Goal: Task Accomplishment & Management: Complete application form

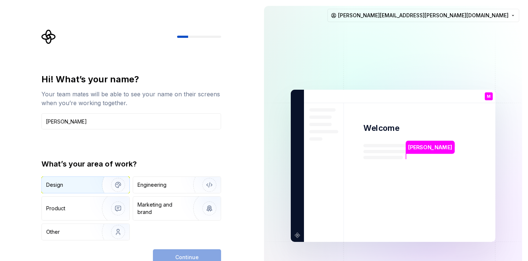
type input "[PERSON_NAME]"
click at [106, 187] on img "button" at bounding box center [113, 184] width 47 height 49
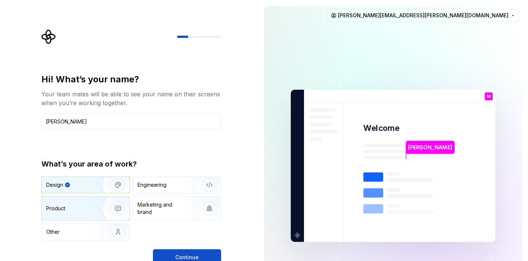
click at [103, 210] on img "button" at bounding box center [113, 207] width 47 height 49
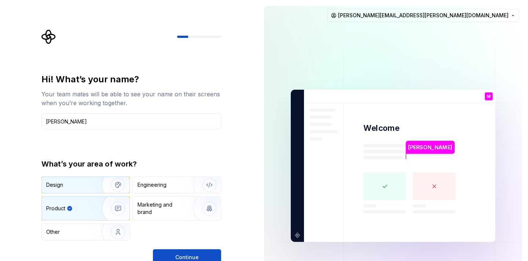
click at [94, 185] on img "button" at bounding box center [113, 184] width 47 height 49
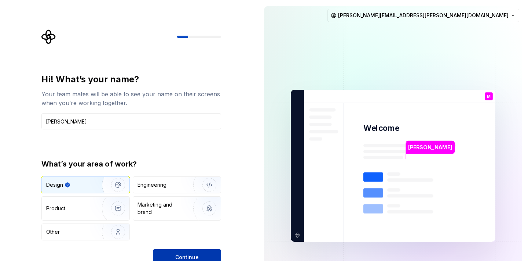
click at [192, 251] on button "Continue" at bounding box center [187, 257] width 68 height 16
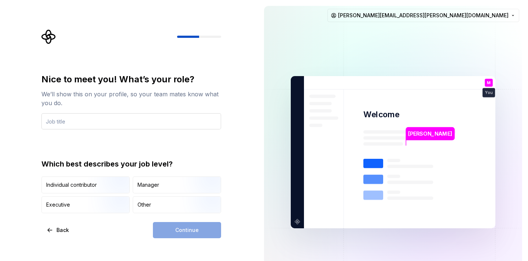
click at [106, 123] on input "text" at bounding box center [131, 121] width 180 height 16
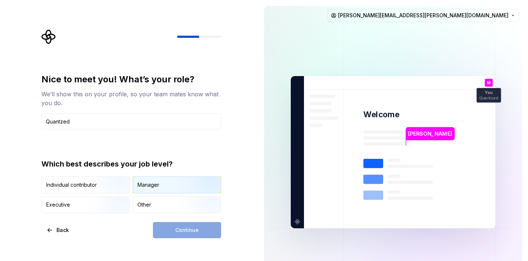
type input "Quantzed"
click at [151, 186] on div "Manager" at bounding box center [149, 184] width 22 height 7
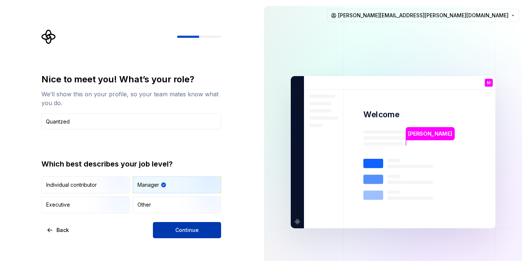
click at [203, 230] on button "Continue" at bounding box center [187, 230] width 68 height 16
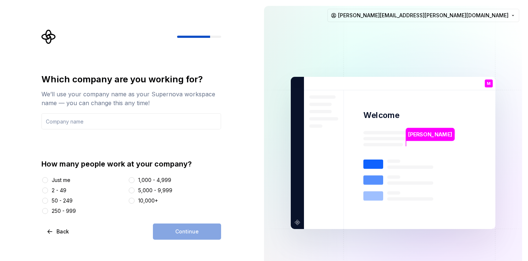
click at [61, 188] on div "2 - 49" at bounding box center [59, 189] width 15 height 7
click at [48, 188] on button "2 - 49" at bounding box center [45, 190] width 6 height 6
click at [159, 232] on div "Continue" at bounding box center [187, 231] width 68 height 16
click at [55, 181] on div "Just me" at bounding box center [61, 179] width 19 height 7
click at [48, 181] on button "Just me" at bounding box center [45, 180] width 6 height 6
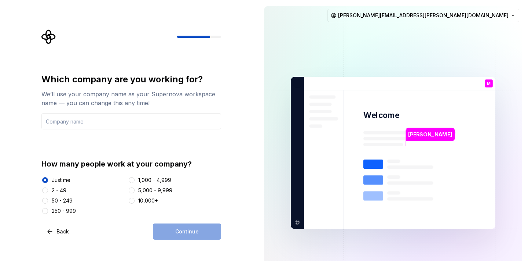
click at [54, 189] on div "2 - 49" at bounding box center [59, 189] width 15 height 7
click at [48, 189] on button "2 - 49" at bounding box center [45, 190] width 6 height 6
click at [72, 121] on input "text" at bounding box center [131, 121] width 180 height 16
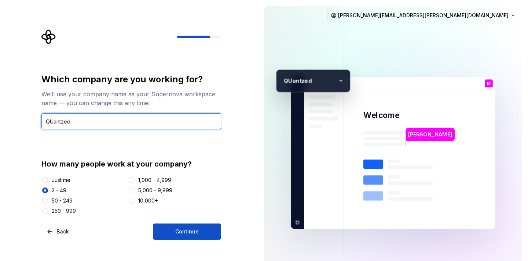
click at [52, 121] on input "QUantzed" at bounding box center [131, 121] width 180 height 16
type input "Quantzed"
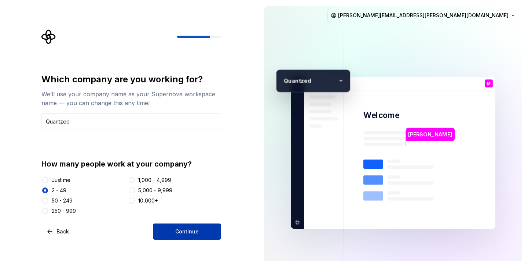
click at [186, 229] on span "Continue" at bounding box center [186, 230] width 23 height 7
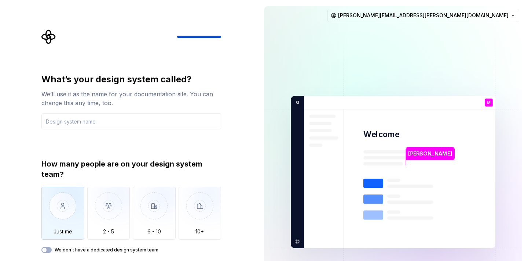
click at [68, 210] on img "button" at bounding box center [62, 210] width 43 height 49
click at [50, 250] on button "We don't have a dedicated design system team" at bounding box center [46, 250] width 10 height 6
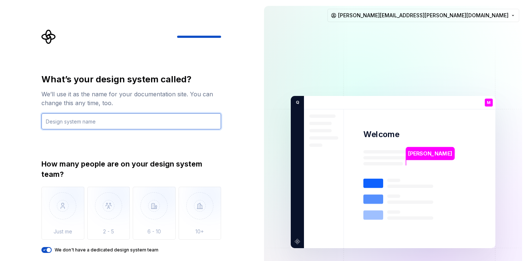
click at [121, 123] on input "text" at bounding box center [131, 121] width 180 height 16
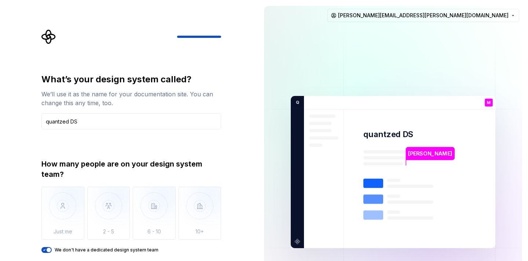
click at [47, 249] on span "button" at bounding box center [49, 249] width 4 height 4
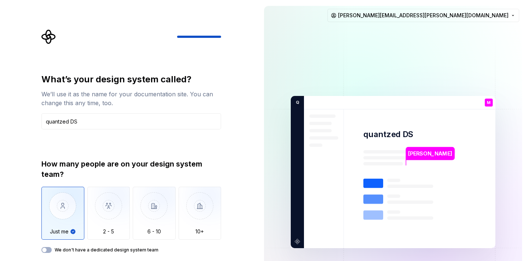
click at [55, 219] on img "button" at bounding box center [62, 210] width 43 height 49
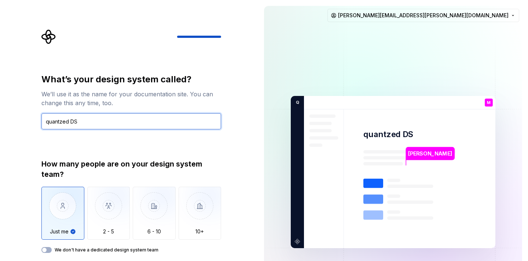
click at [153, 128] on input "quantzed DS" at bounding box center [131, 121] width 180 height 16
click at [72, 122] on input "quantzed DS" at bounding box center [131, 121] width 180 height 16
type input "quantzed_DS"
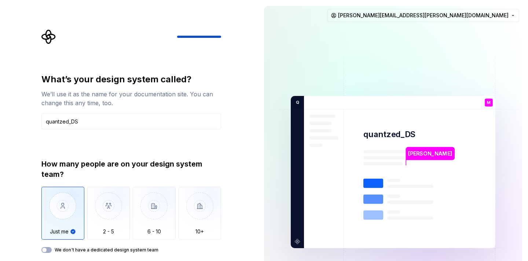
click at [186, 159] on div "How many people are on your design system team?" at bounding box center [131, 169] width 180 height 21
click at [65, 218] on img "button" at bounding box center [62, 210] width 43 height 49
click at [42, 243] on div "How many people are on your design system team? Just me 2 - 5 6 - 10 10+ We don…" at bounding box center [131, 206] width 180 height 94
click at [337, 160] on img at bounding box center [393, 172] width 297 height 347
click at [157, 38] on div at bounding box center [131, 36] width 180 height 15
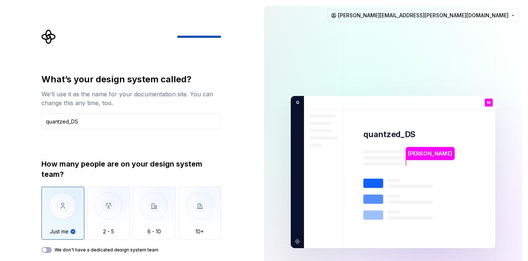
click at [170, 88] on div "What’s your design system called? We’ll use it as the name for your documentati…" at bounding box center [131, 90] width 180 height 34
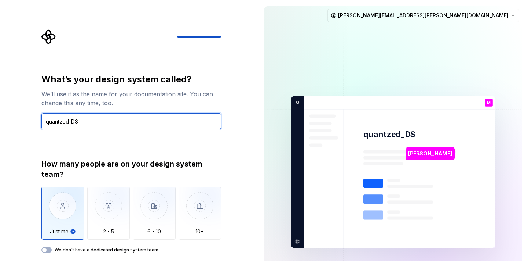
click at [189, 124] on input "quantzed_DS" at bounding box center [131, 121] width 180 height 16
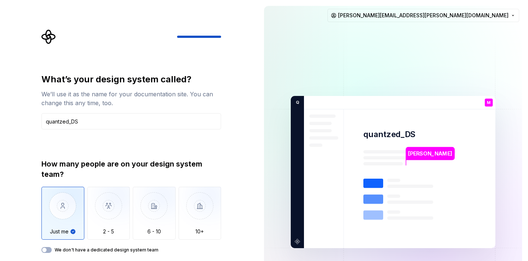
click at [198, 139] on div "What’s your design system called? We’ll use it as the name for your documentati…" at bounding box center [131, 162] width 180 height 179
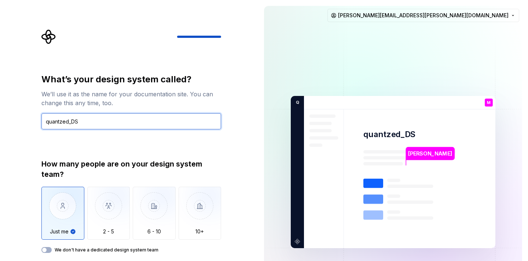
click at [181, 128] on input "quantzed_DS" at bounding box center [131, 121] width 180 height 16
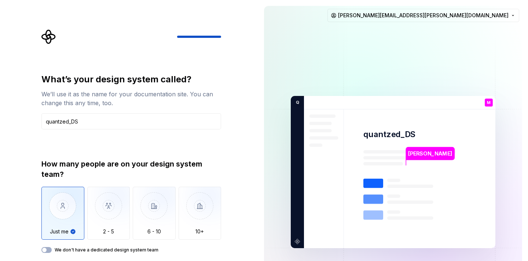
click at [193, 141] on div "What’s your design system called? We’ll use it as the name for your documentati…" at bounding box center [131, 162] width 180 height 179
click at [47, 248] on icon "button" at bounding box center [44, 249] width 6 height 4
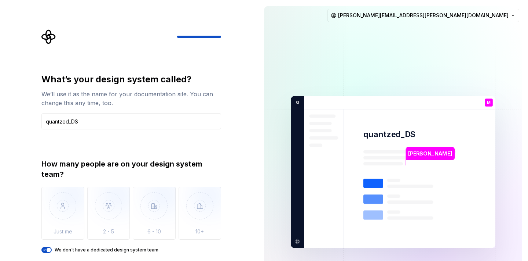
click at [77, 241] on div "How many people are on your design system team? Just me 2 - 5 6 - 10 10+ We don…" at bounding box center [131, 206] width 180 height 94
click at [333, 183] on img at bounding box center [393, 172] width 297 height 347
click at [400, 171] on img at bounding box center [393, 172] width 297 height 347
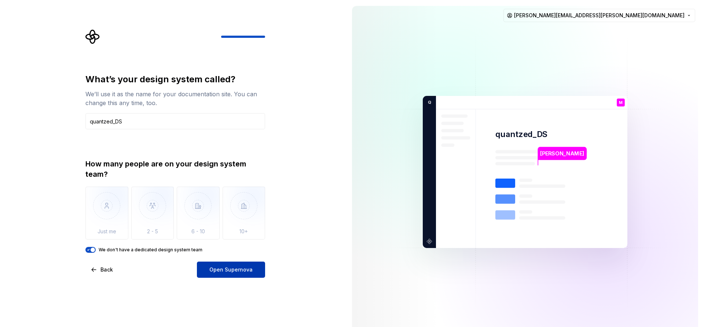
click at [237, 260] on span "Open Supernova" at bounding box center [231, 269] width 43 height 7
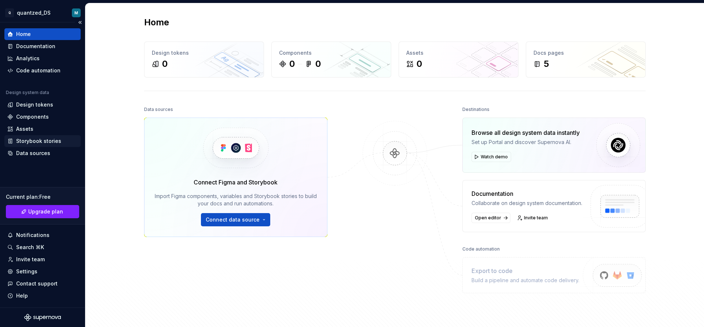
click at [35, 143] on div "Storybook stories" at bounding box center [38, 140] width 45 height 7
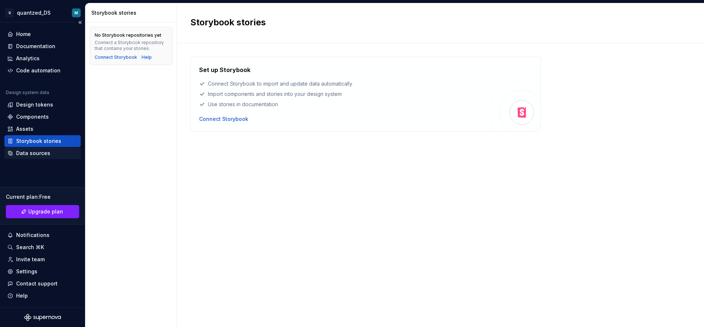
click at [36, 150] on div "Data sources" at bounding box center [33, 152] width 34 height 7
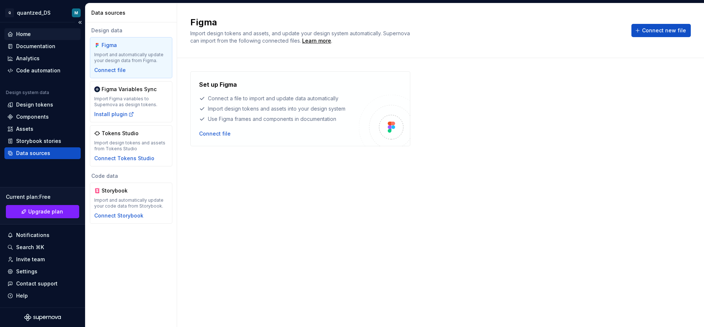
click at [32, 34] on div "Home" at bounding box center [42, 33] width 70 height 7
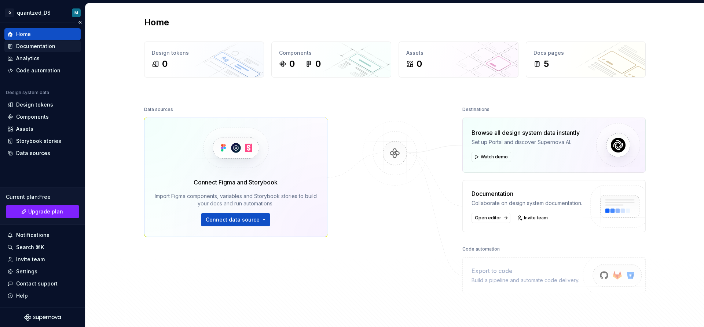
click at [40, 47] on div "Documentation" at bounding box center [35, 46] width 39 height 7
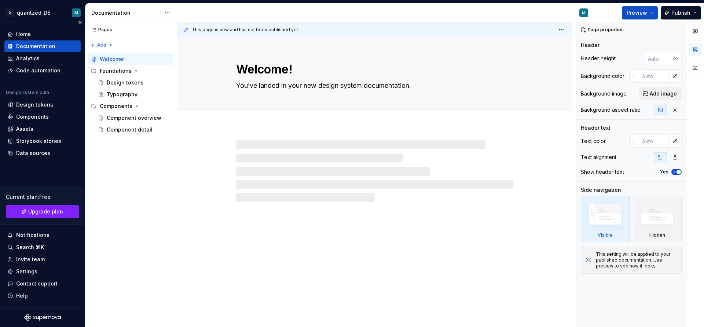
type textarea "*"
click at [23, 34] on div "Home" at bounding box center [23, 33] width 15 height 7
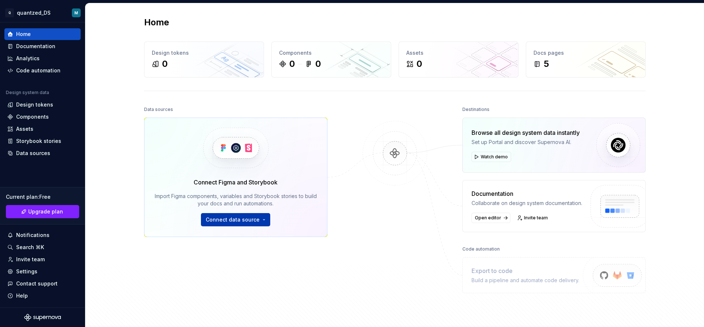
click at [224, 222] on span "Connect data source" at bounding box center [233, 219] width 54 height 7
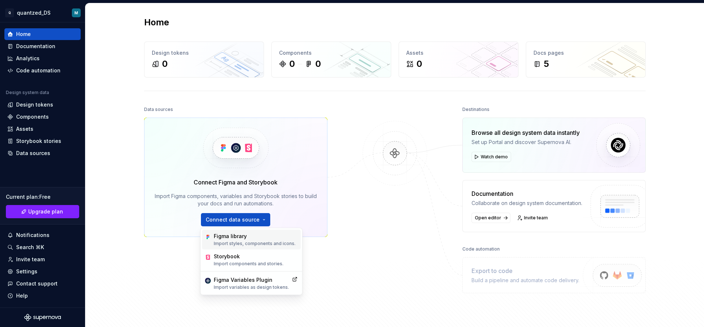
click at [225, 237] on div "Figma library" at bounding box center [255, 235] width 82 height 7
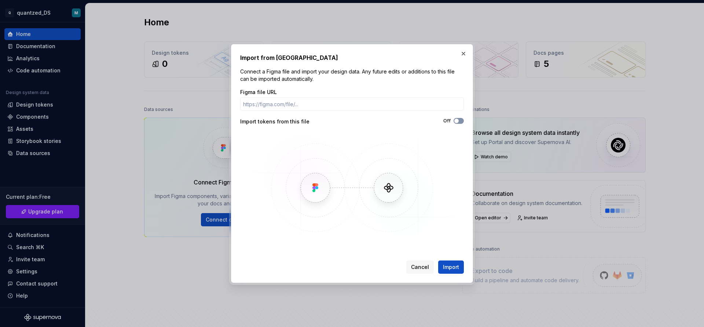
click at [459, 120] on icon "button" at bounding box center [457, 121] width 6 height 4
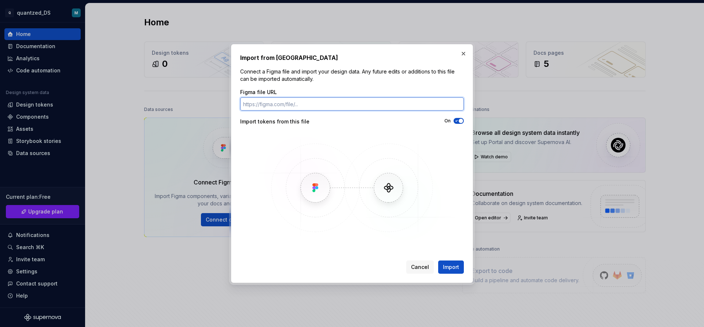
click at [307, 106] on input "Figma file URL" at bounding box center [352, 103] width 224 height 13
click at [304, 108] on input "Figma file URL" at bounding box center [352, 103] width 224 height 13
paste input "[URL][DOMAIN_NAME]"
type input "[URL][DOMAIN_NAME]"
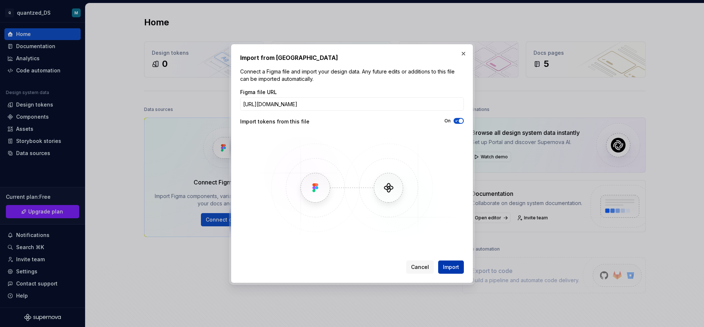
click at [450, 260] on span "Import" at bounding box center [451, 266] width 16 height 7
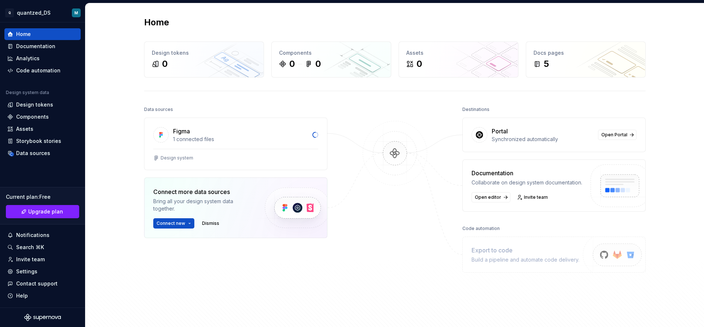
click at [528, 140] on div "Synchronized automatically" at bounding box center [543, 138] width 102 height 7
click at [528, 137] on span "Open Portal" at bounding box center [615, 135] width 26 height 6
